Goal: Information Seeking & Learning: Learn about a topic

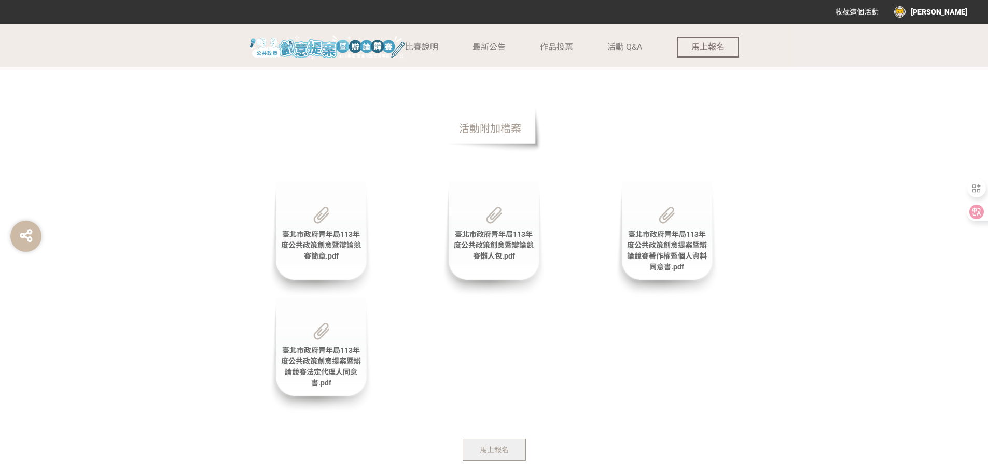
scroll to position [2282, 0]
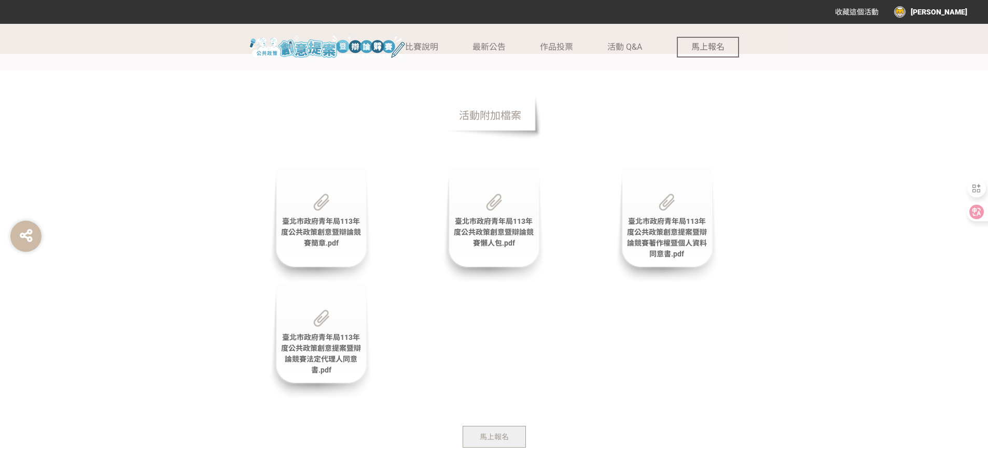
click at [330, 230] on span "臺北市政府青年局113年度公共政策創意暨辯論競賽簡章.pdf" at bounding box center [321, 232] width 80 height 30
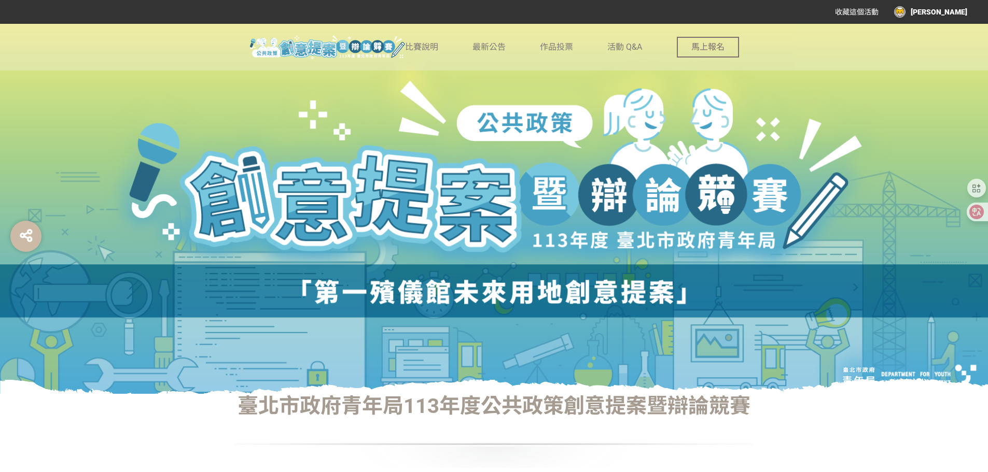
scroll to position [0, 0]
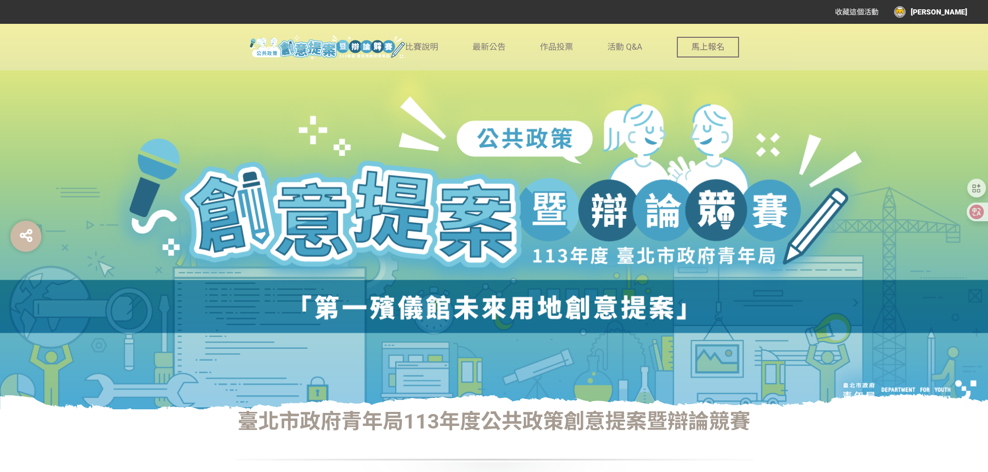
click at [952, 12] on div "[PERSON_NAME]" at bounding box center [930, 11] width 73 height 11
click at [931, 77] on li "回獎金獵人" at bounding box center [944, 85] width 57 height 21
click at [936, 82] on link "回獎金獵人" at bounding box center [945, 85] width 36 height 8
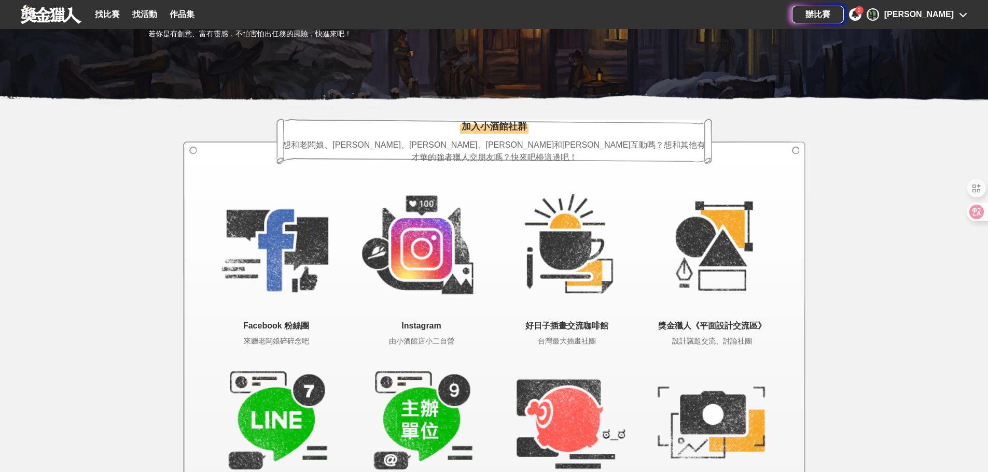
scroll to position [1467, 0]
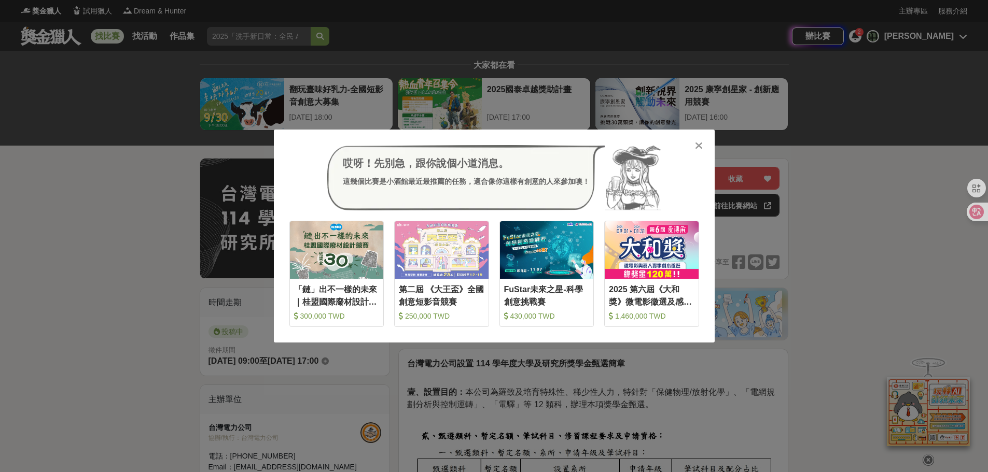
click at [701, 146] on icon at bounding box center [699, 146] width 8 height 10
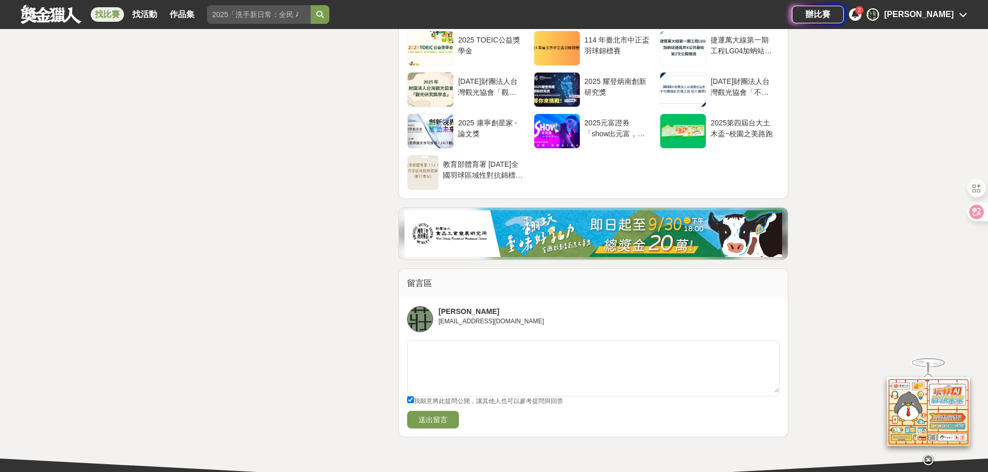
scroll to position [3516, 0]
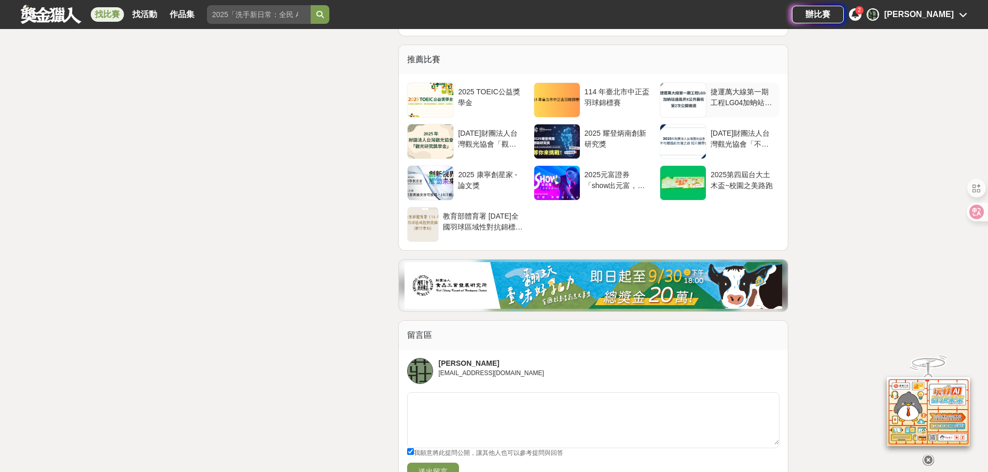
click at [742, 99] on div "捷運萬大線第一期工程LG04加蚋站通風井X公共藝術第2次公開徵選" at bounding box center [743, 97] width 65 height 20
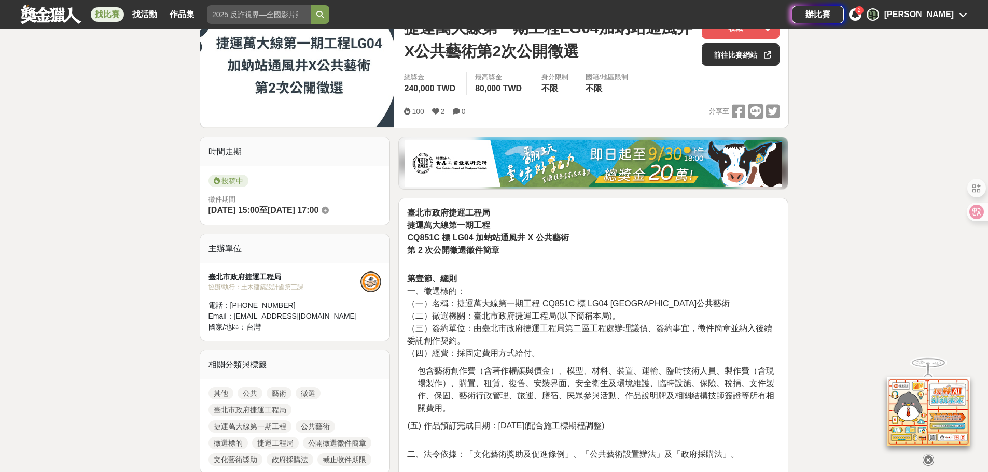
scroll to position [156, 0]
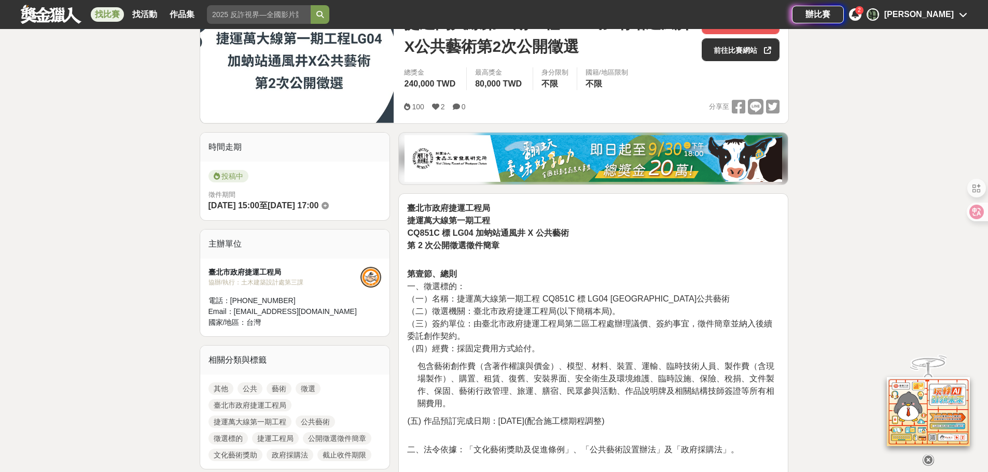
click at [620, 156] on img at bounding box center [594, 158] width 378 height 47
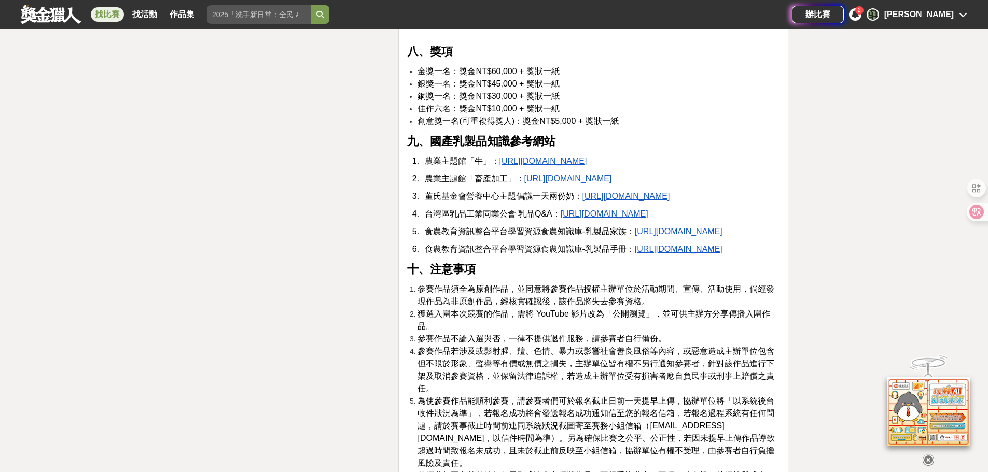
scroll to position [1815, 0]
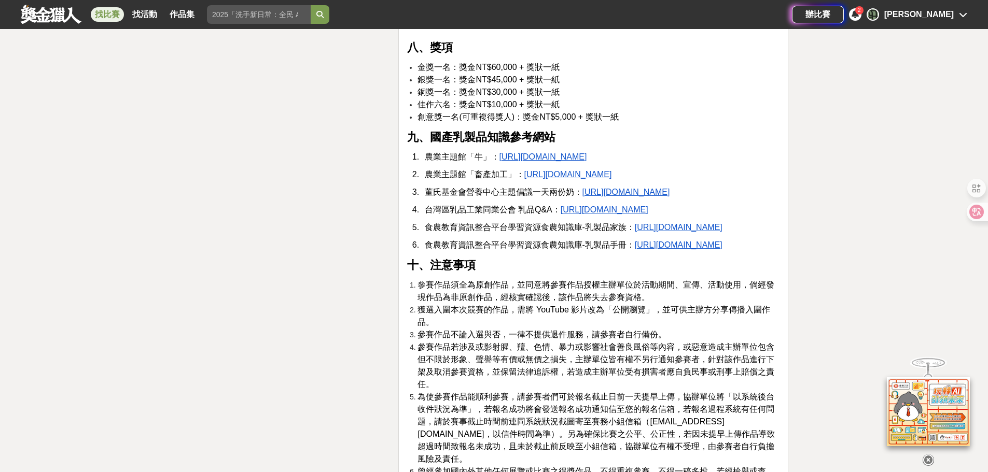
click at [635, 232] on u "[URL][DOMAIN_NAME]" at bounding box center [679, 227] width 88 height 9
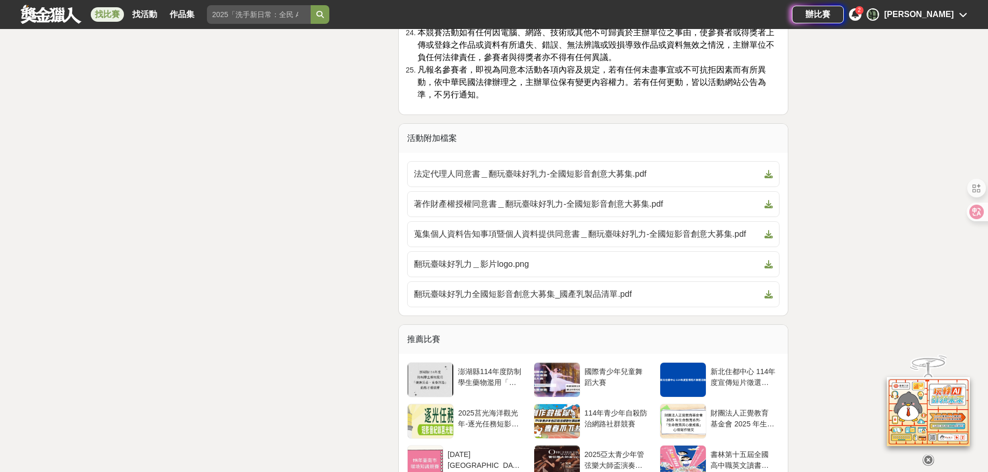
scroll to position [3423, 0]
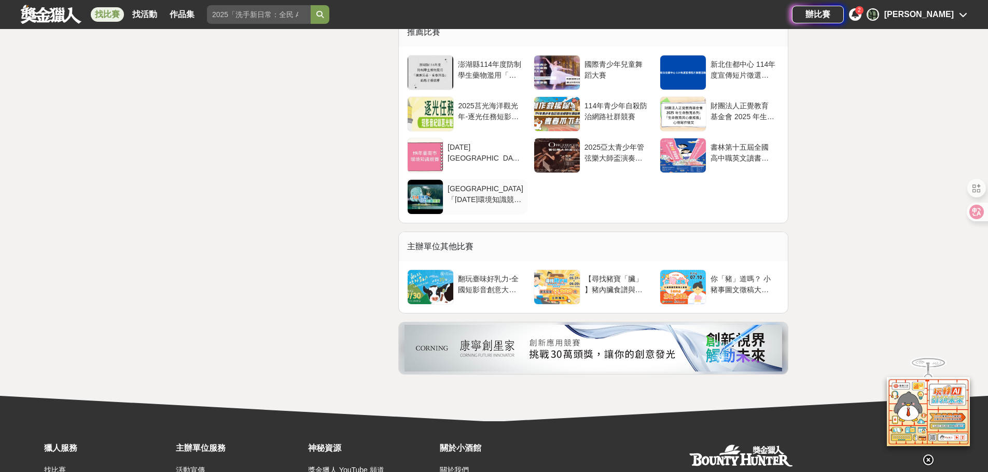
click at [510, 203] on div "[GEOGRAPHIC_DATA]「[DATE]環境知識競賽」" at bounding box center [486, 194] width 76 height 20
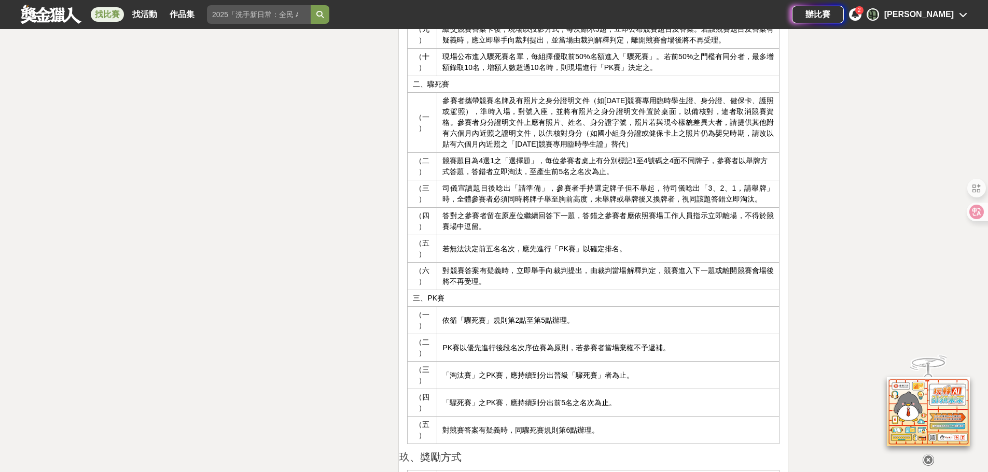
scroll to position [1556, 0]
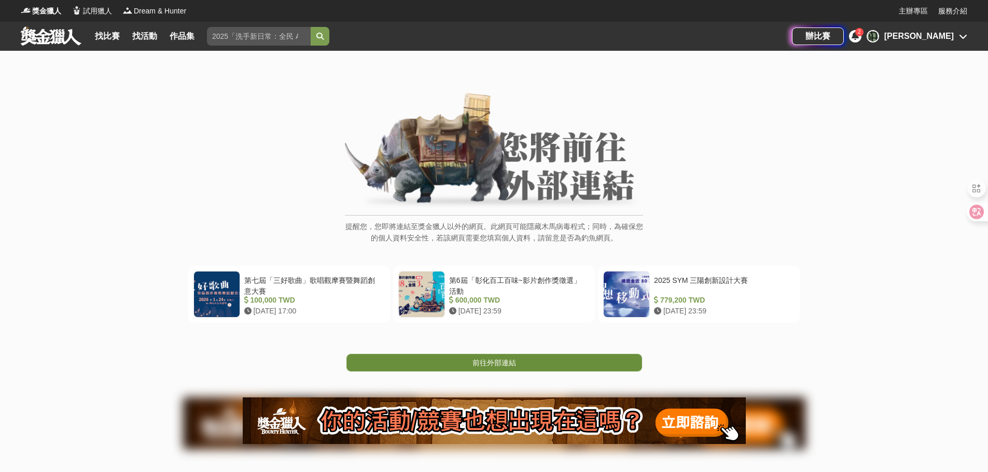
click at [477, 366] on span "前往外部連結" at bounding box center [494, 363] width 44 height 8
